Goal: Task Accomplishment & Management: Use online tool/utility

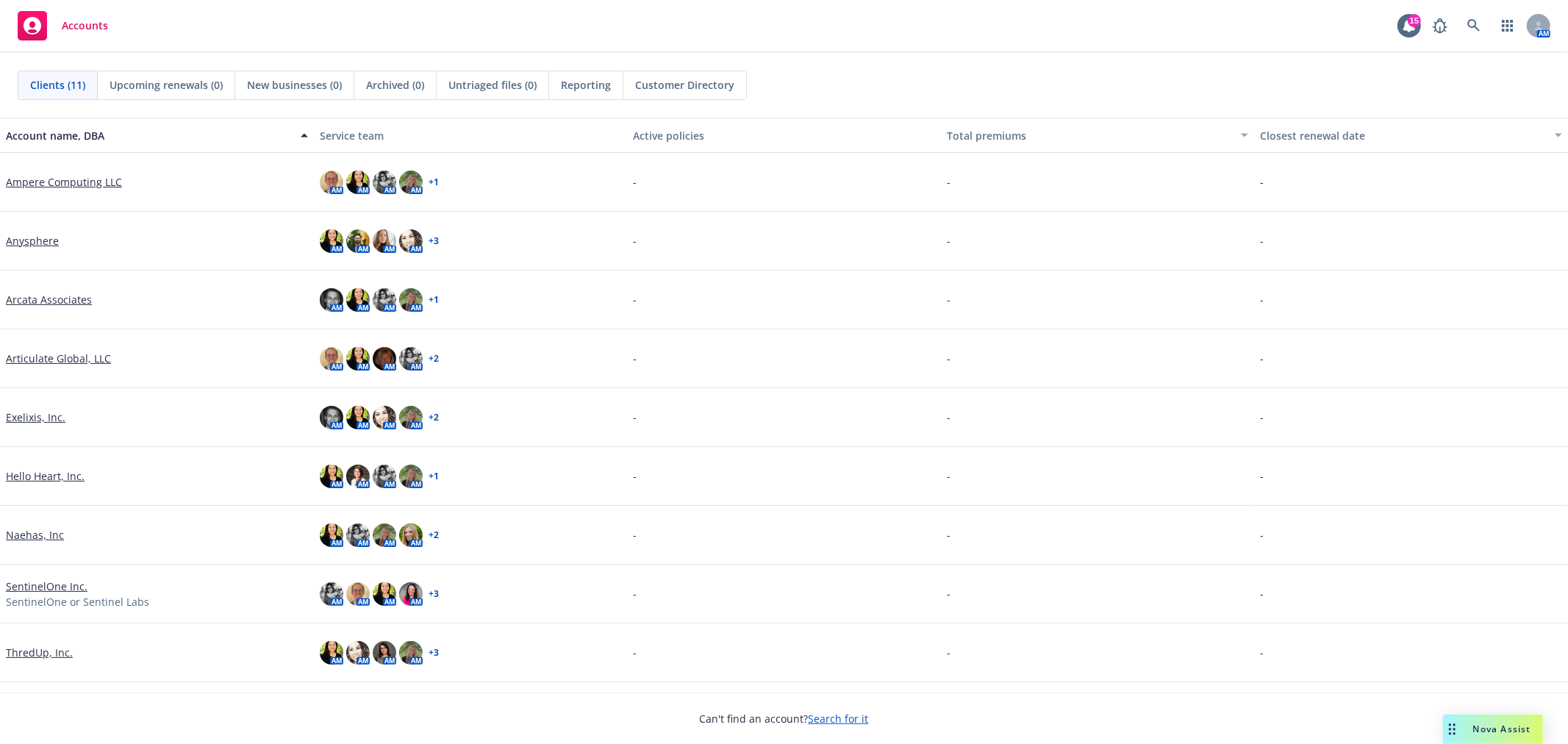
click at [71, 186] on link "Ampere Computing LLC" at bounding box center [64, 182] width 116 height 15
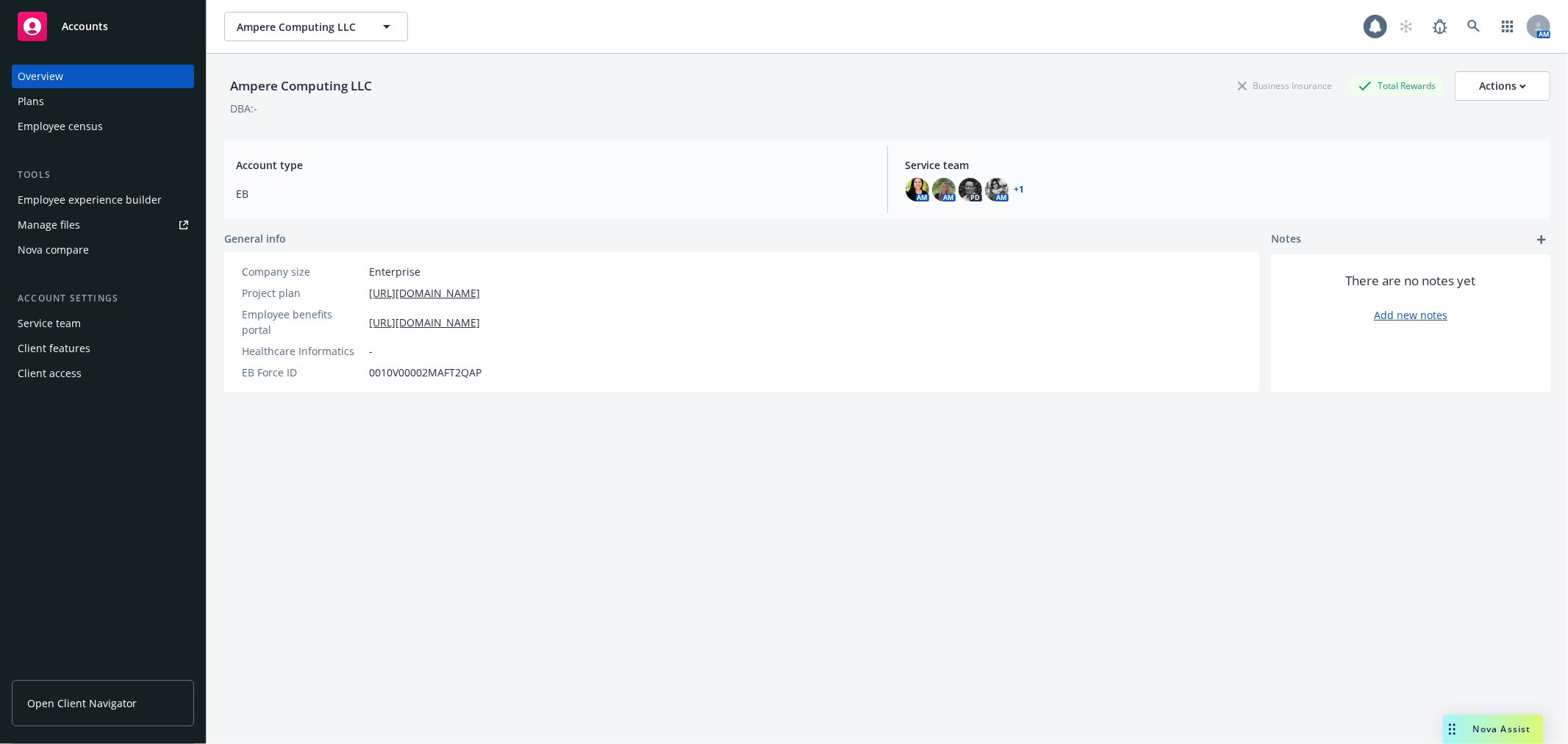
click at [75, 250] on div "Nova compare" at bounding box center [53, 249] width 71 height 24
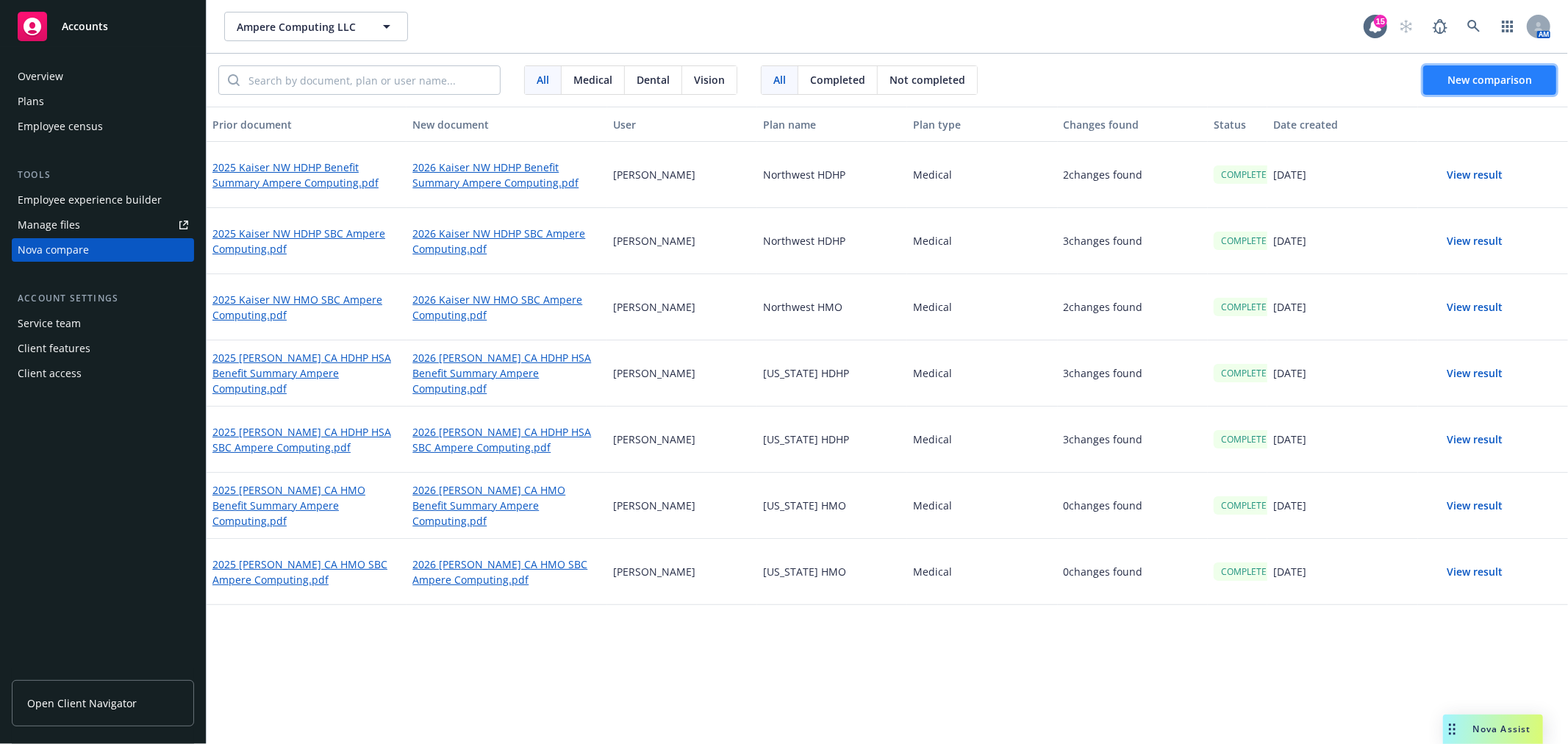
click at [1460, 83] on span "New comparison" at bounding box center [1490, 79] width 85 height 14
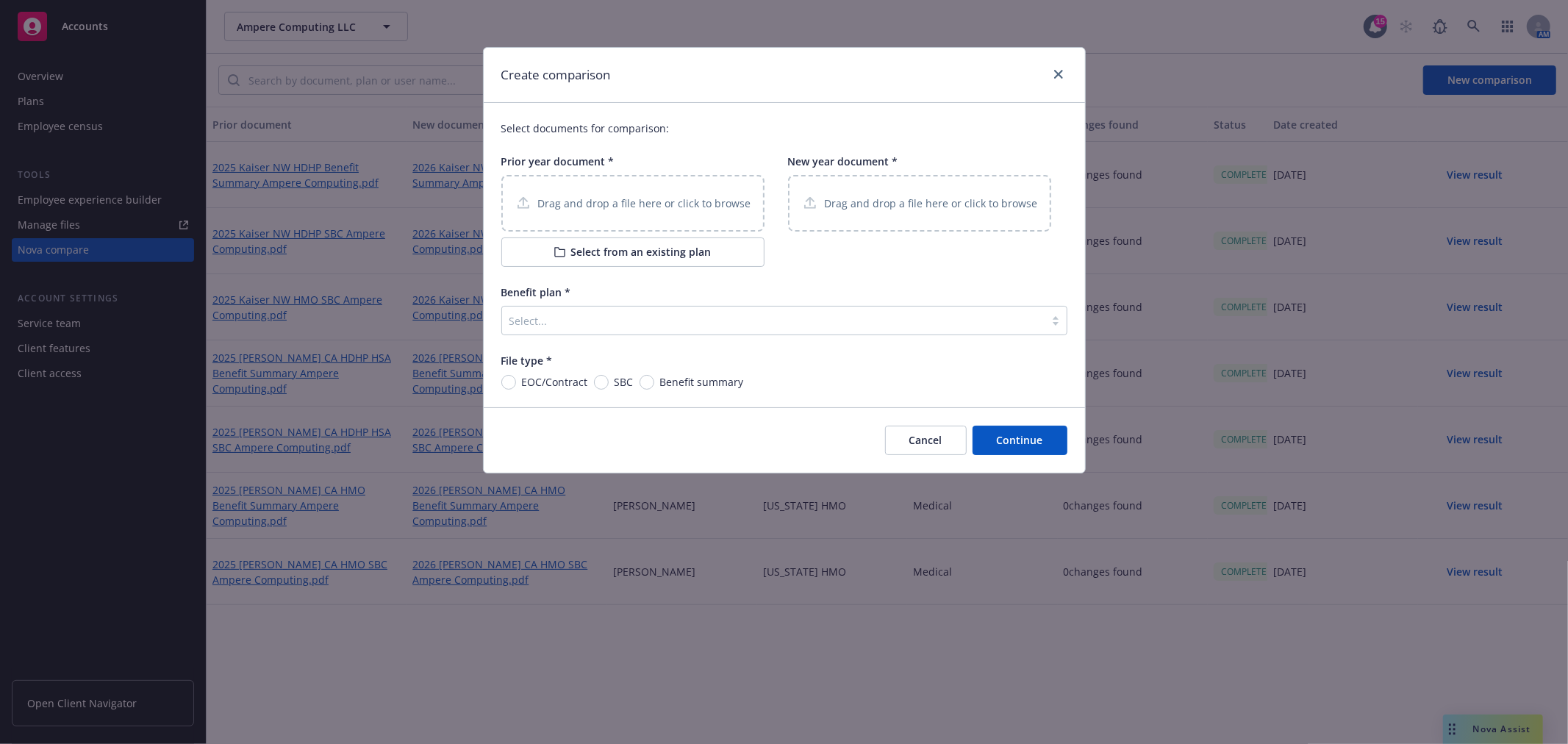
click at [683, 204] on p "Drag and drop a file here or click to browse" at bounding box center [645, 203] width 213 height 15
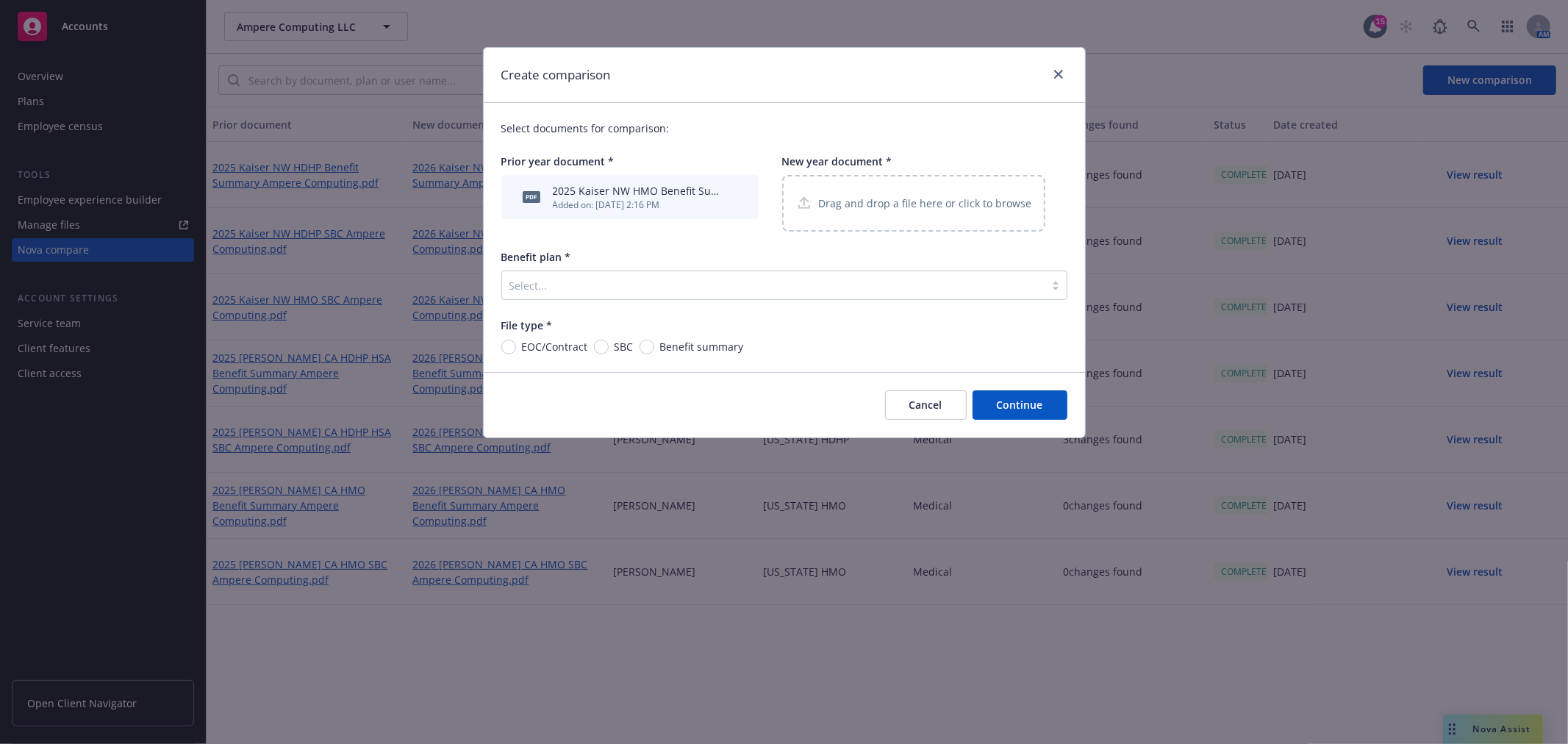
click at [886, 203] on p "Drag and drop a file here or click to browse" at bounding box center [925, 203] width 213 height 15
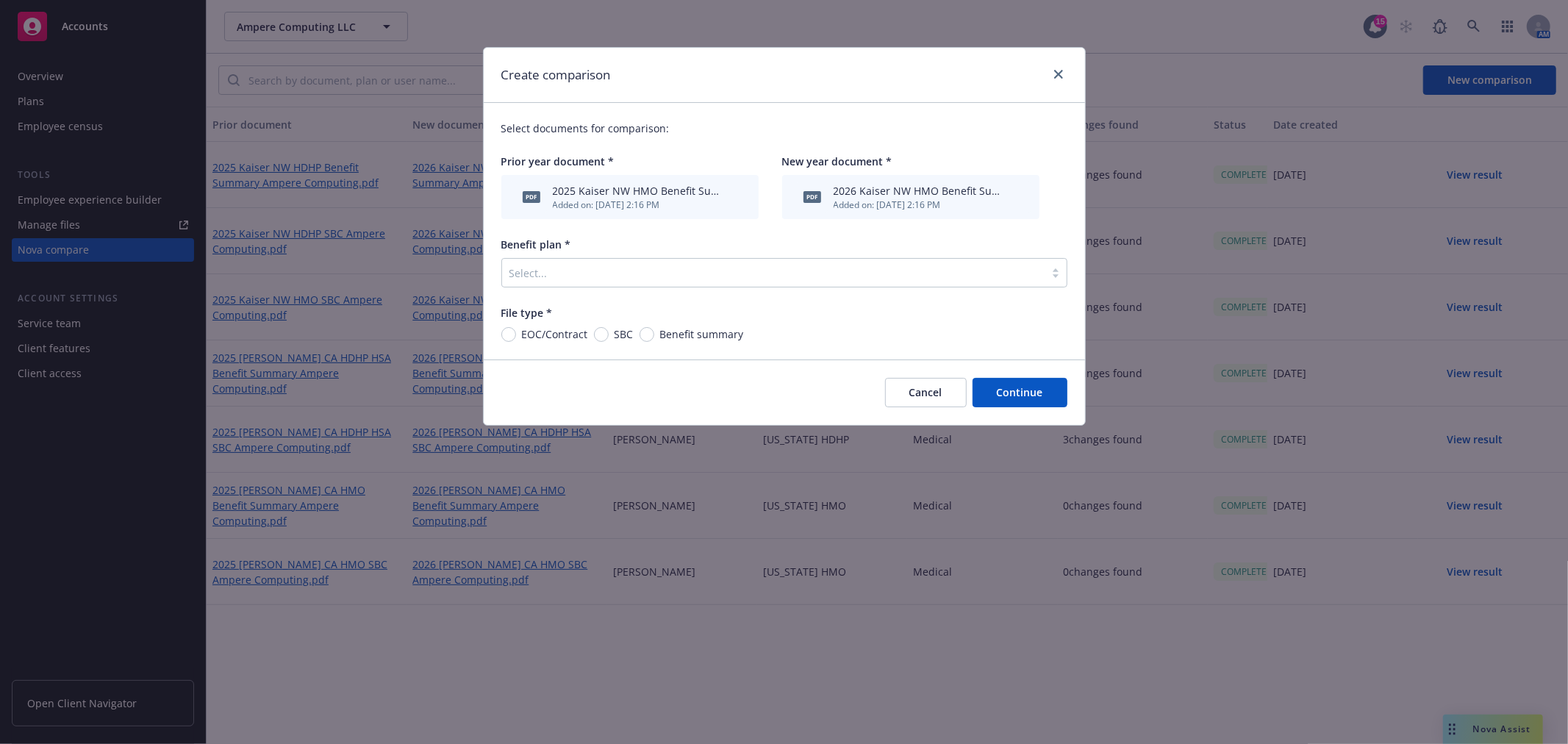
click at [541, 289] on div "Select documents for comparison: Prior year document * pdf 2025 Kaiser NW HMO B…" at bounding box center [784, 231] width 602 height 257
click at [556, 272] on div at bounding box center [773, 272] width 528 height 18
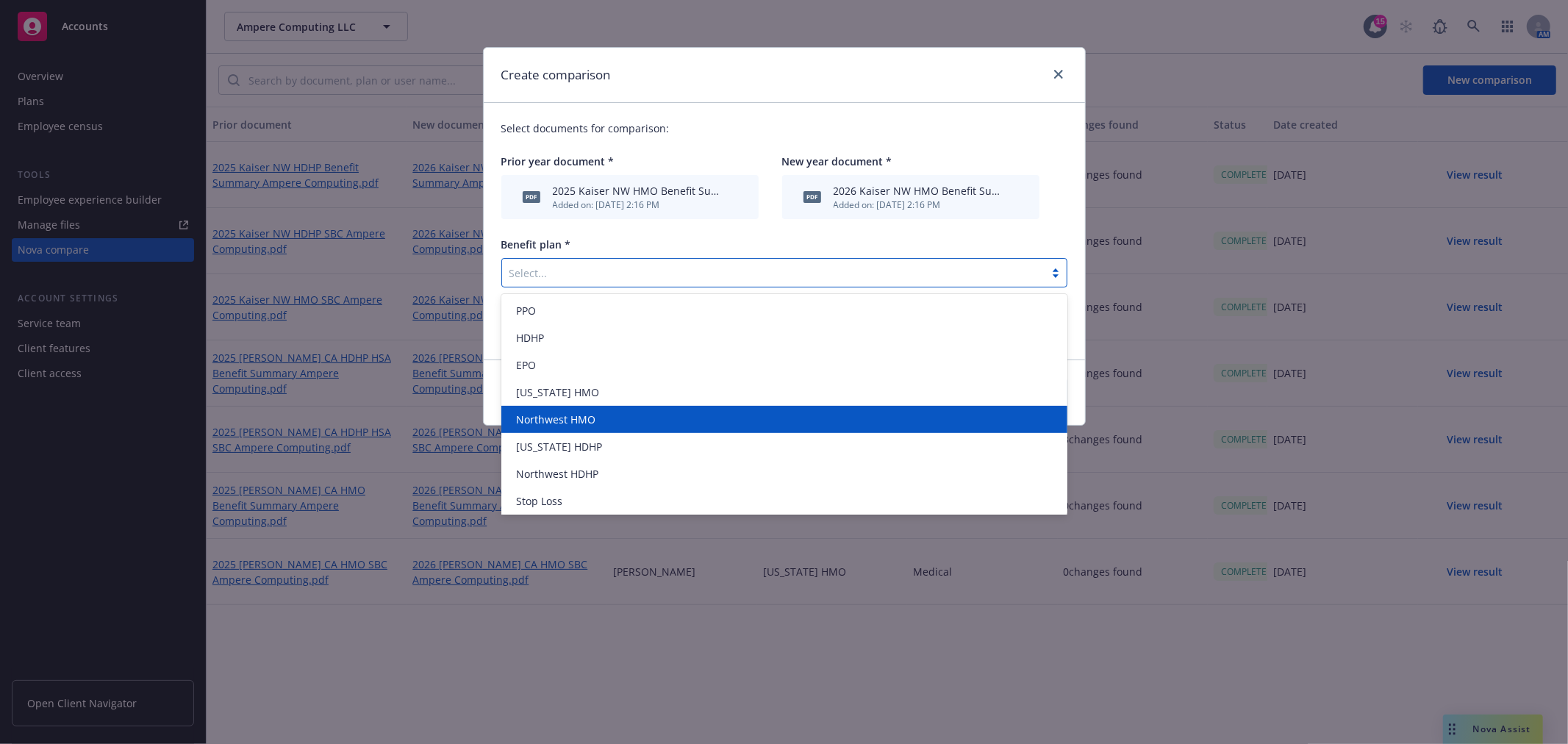
click at [611, 419] on div "Northwest HMO" at bounding box center [784, 420] width 548 height 15
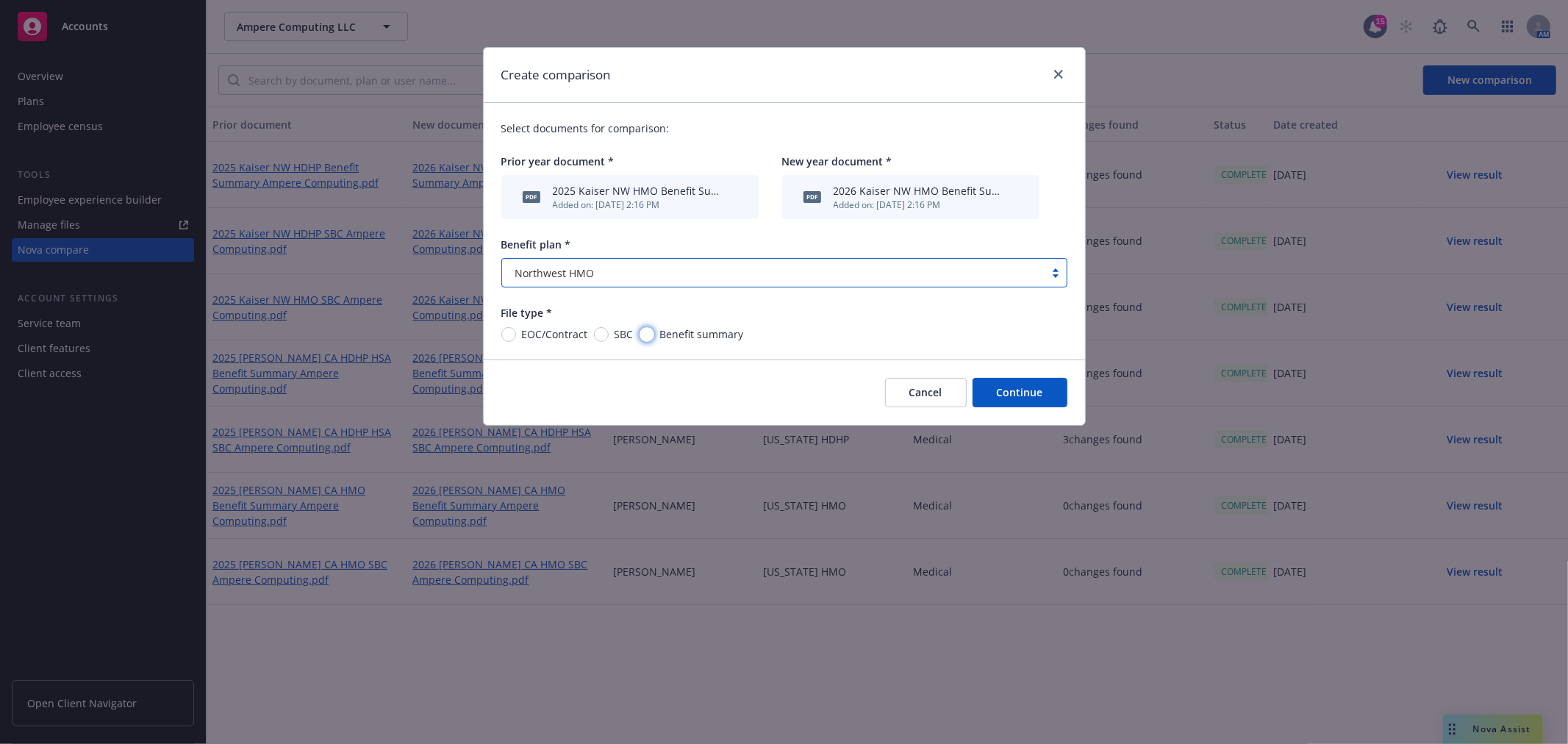
click at [651, 334] on input "Benefit summary" at bounding box center [646, 334] width 14 height 14
radio input "true"
click at [1025, 389] on button "Continue" at bounding box center [1021, 392] width 95 height 29
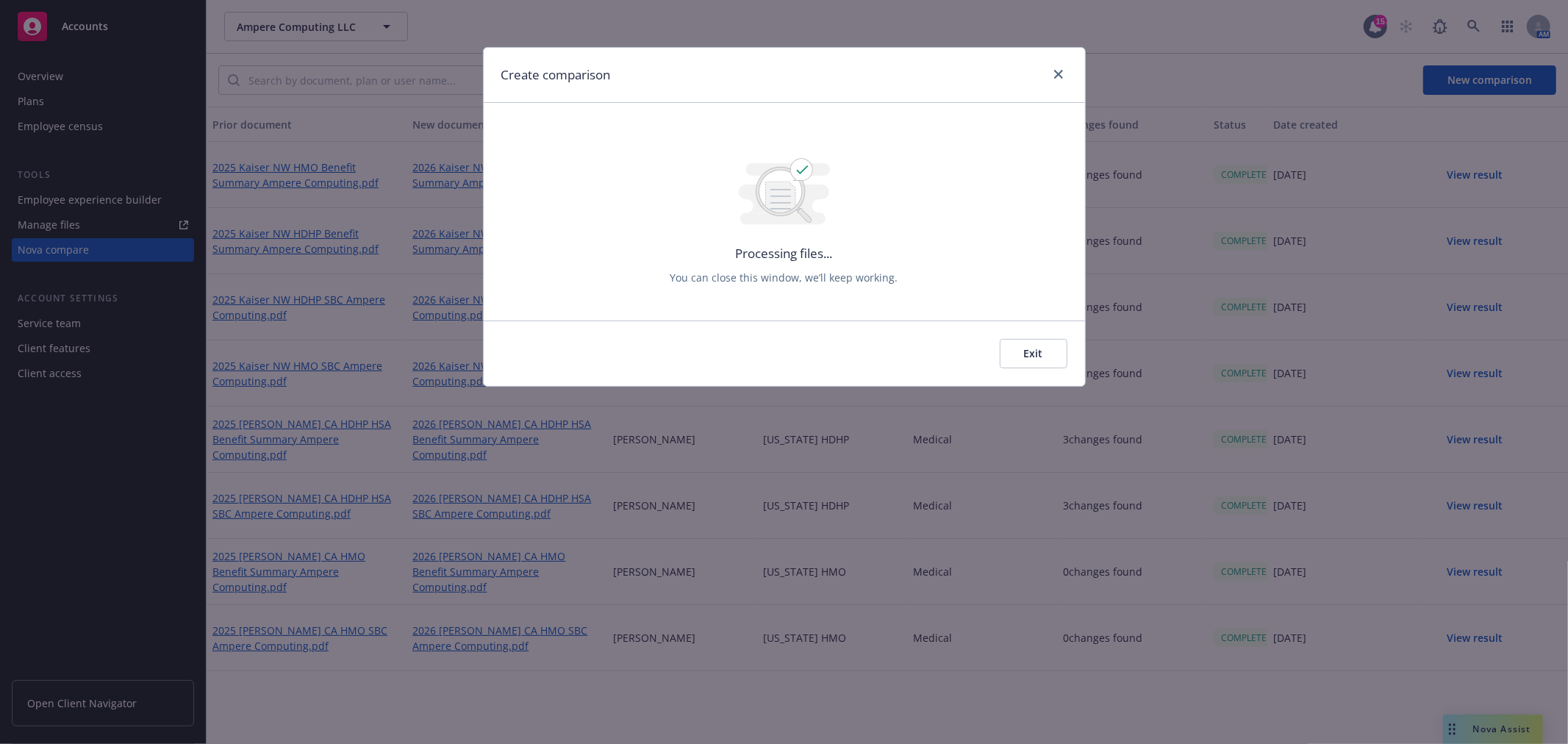
click at [1055, 59] on div "Create comparison" at bounding box center [784, 75] width 602 height 55
click at [1051, 66] on div at bounding box center [1056, 75] width 24 height 19
click at [1058, 77] on icon "close" at bounding box center [1059, 73] width 9 height 9
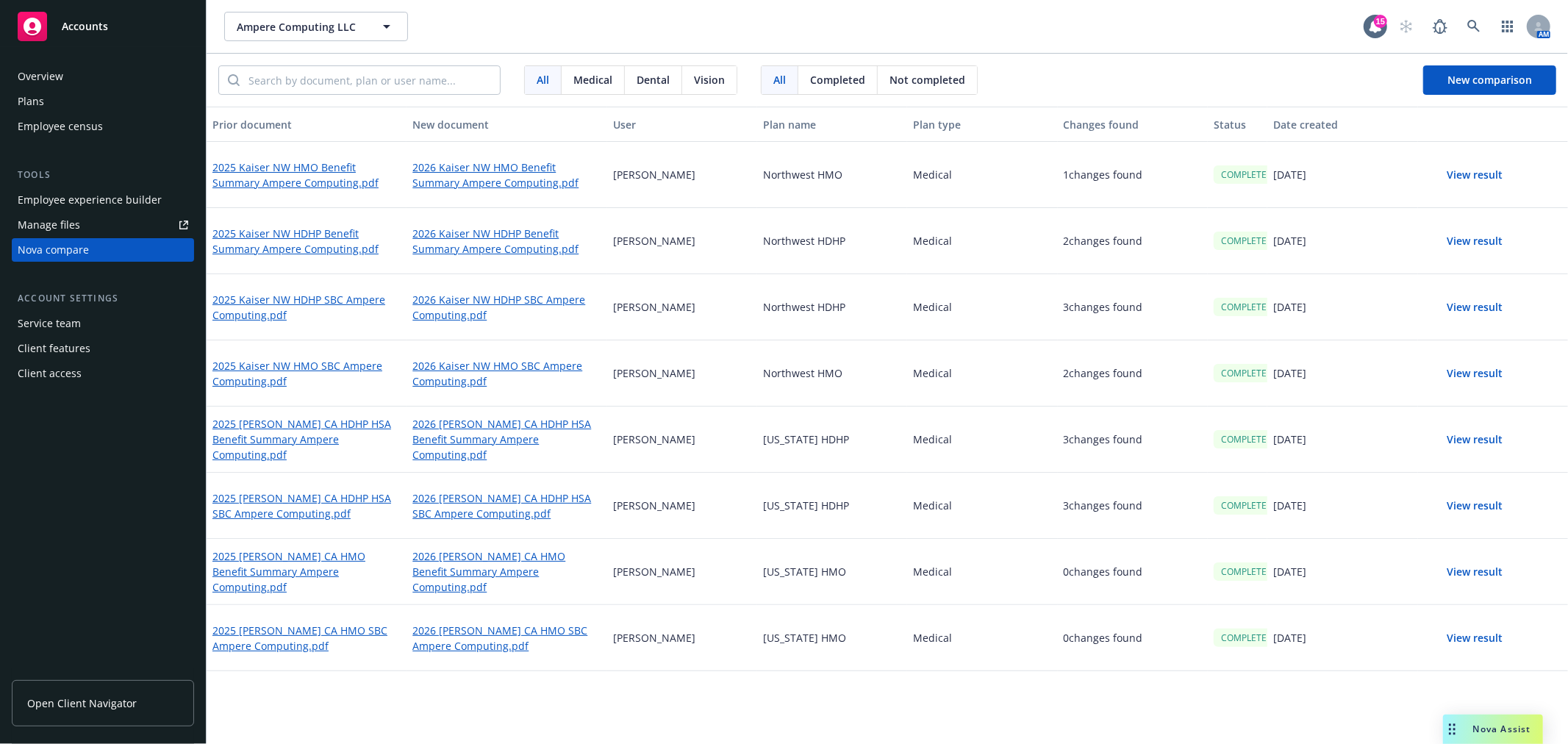
click at [1449, 175] on button "View result" at bounding box center [1476, 174] width 103 height 29
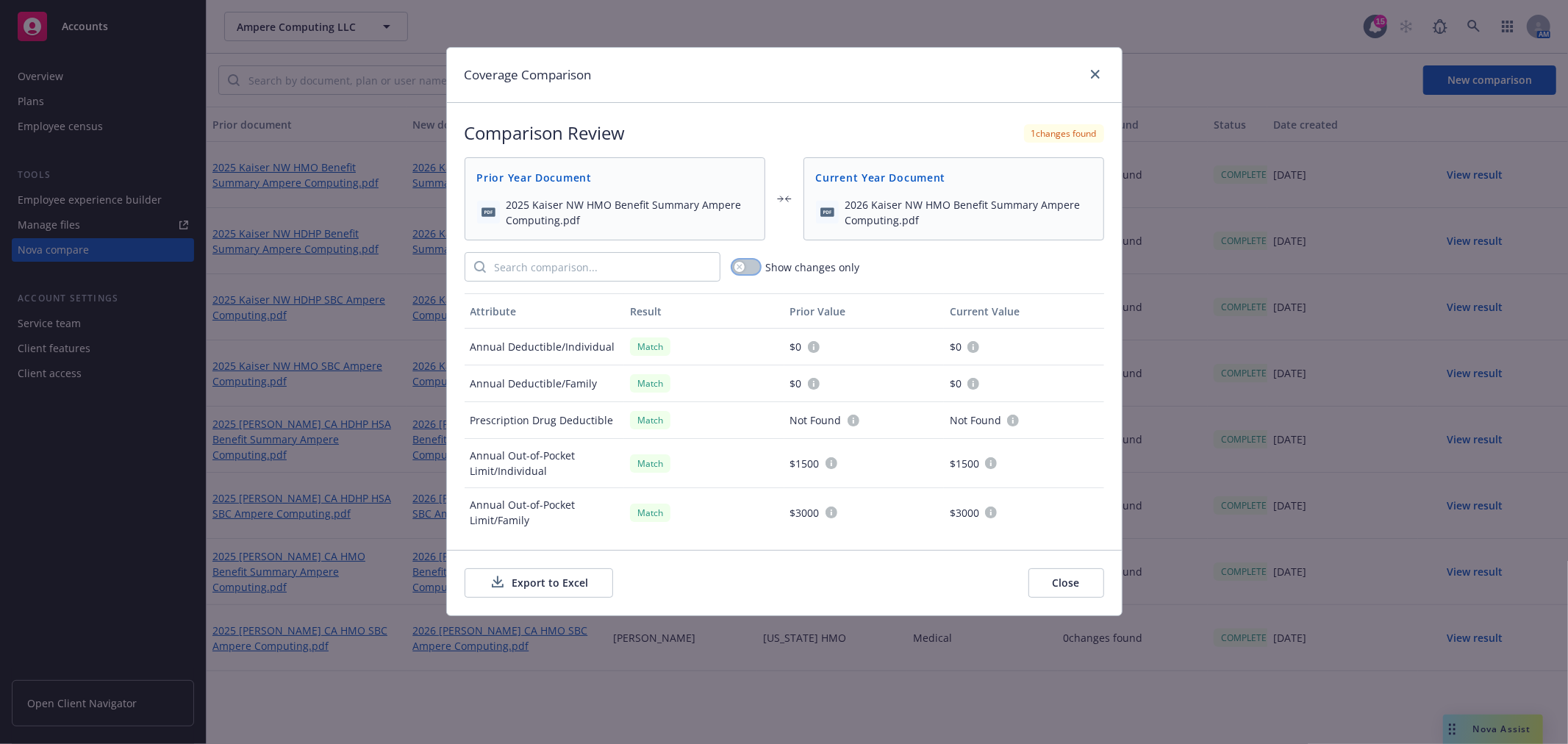
click at [747, 268] on button "button" at bounding box center [745, 266] width 28 height 14
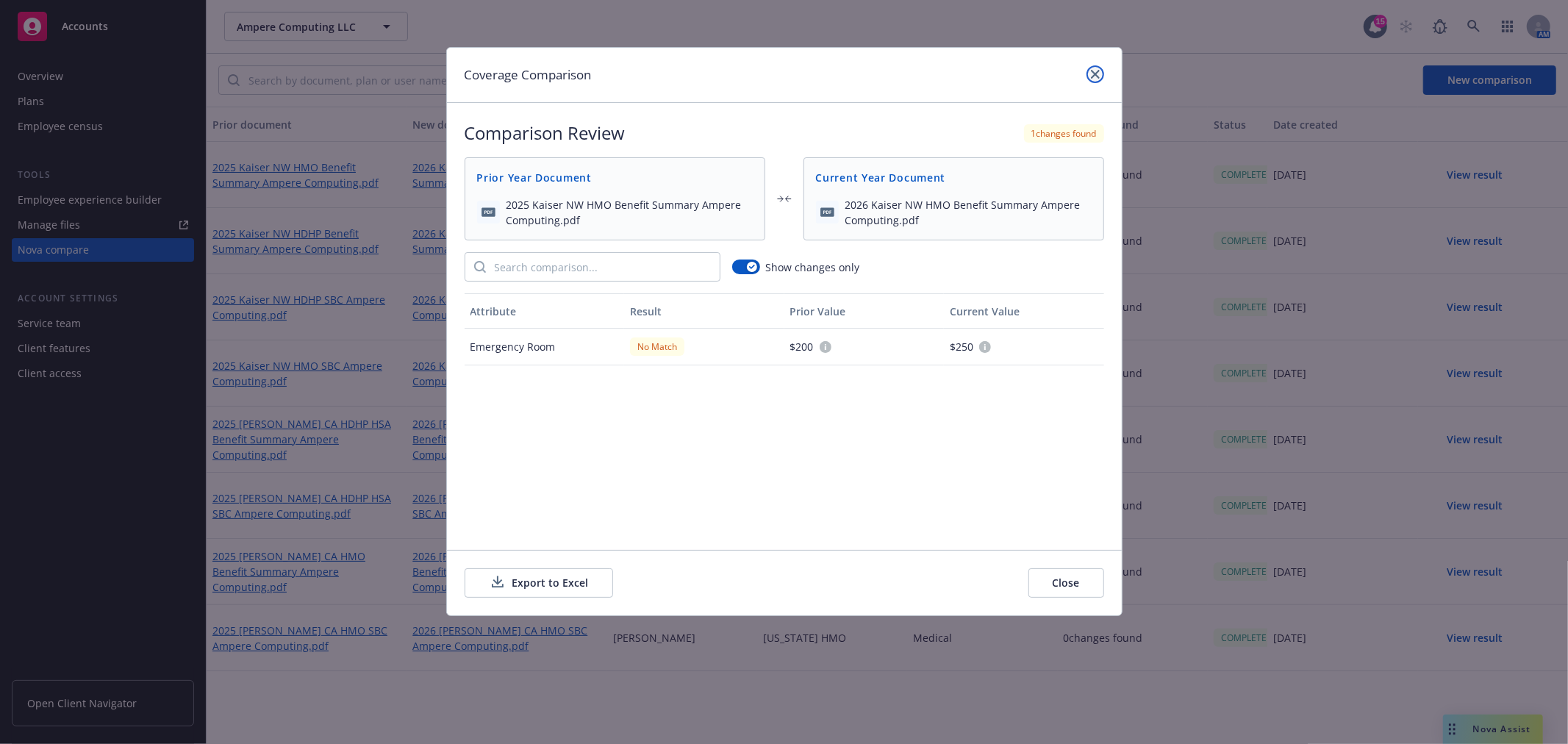
click at [1090, 72] on link "close" at bounding box center [1096, 74] width 18 height 18
